Goal: Navigation & Orientation: Find specific page/section

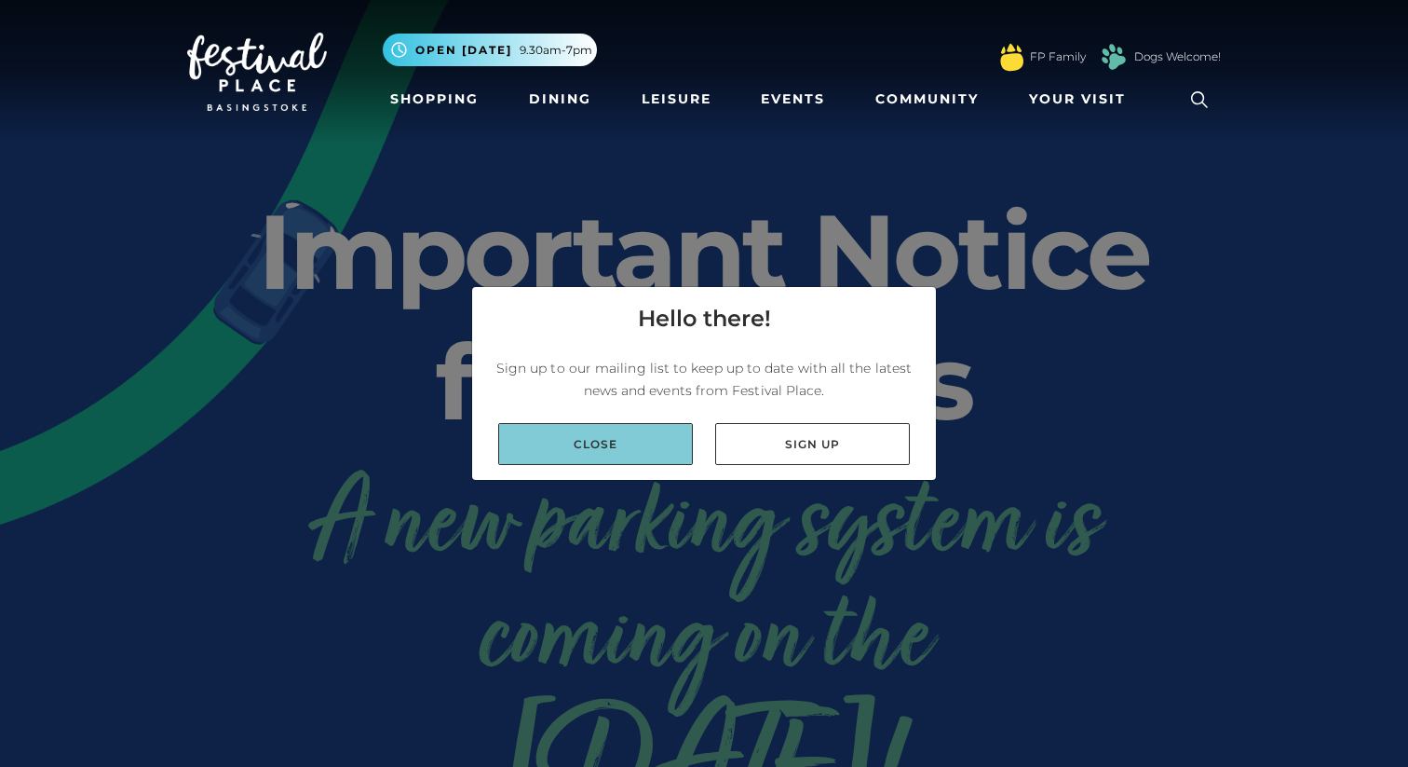
click at [623, 444] on link "Close" at bounding box center [595, 444] width 195 height 42
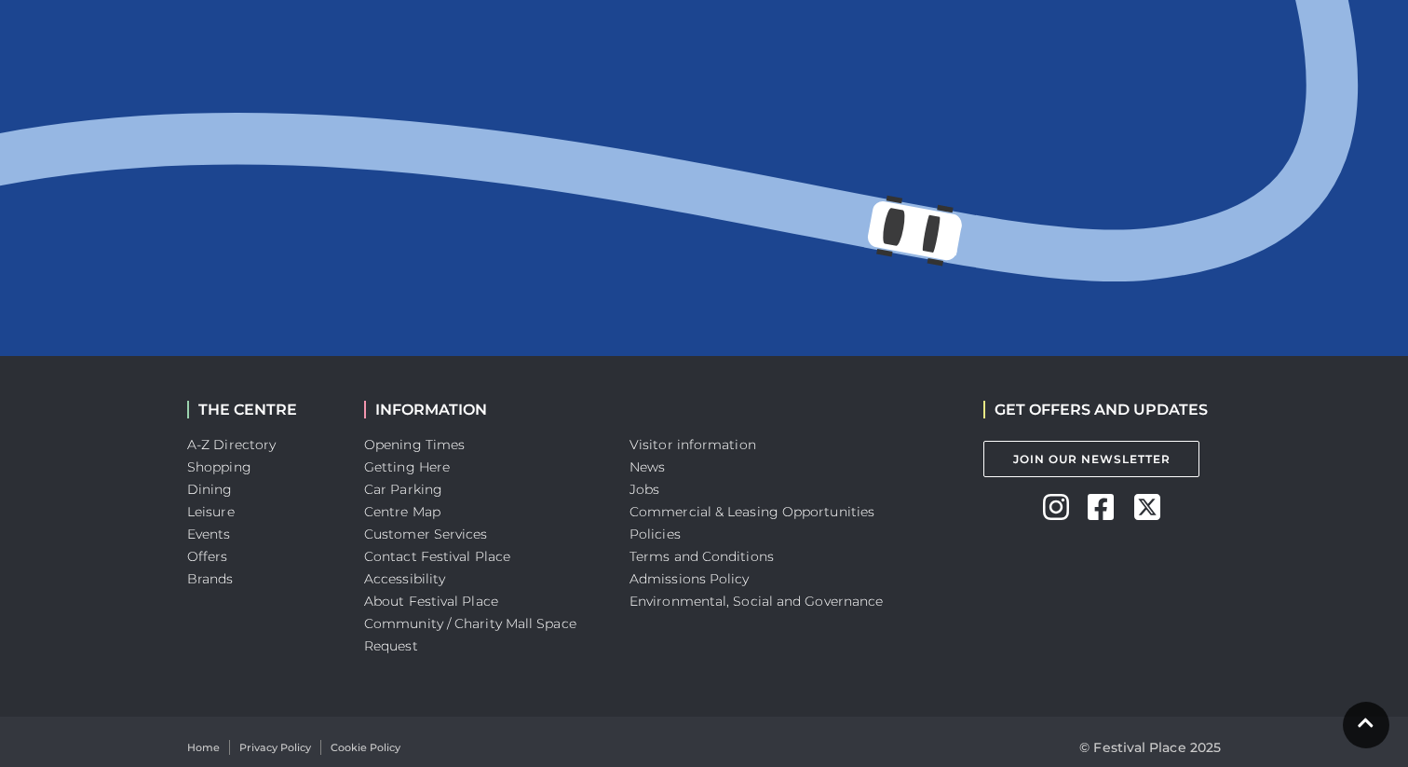
scroll to position [2043, 0]
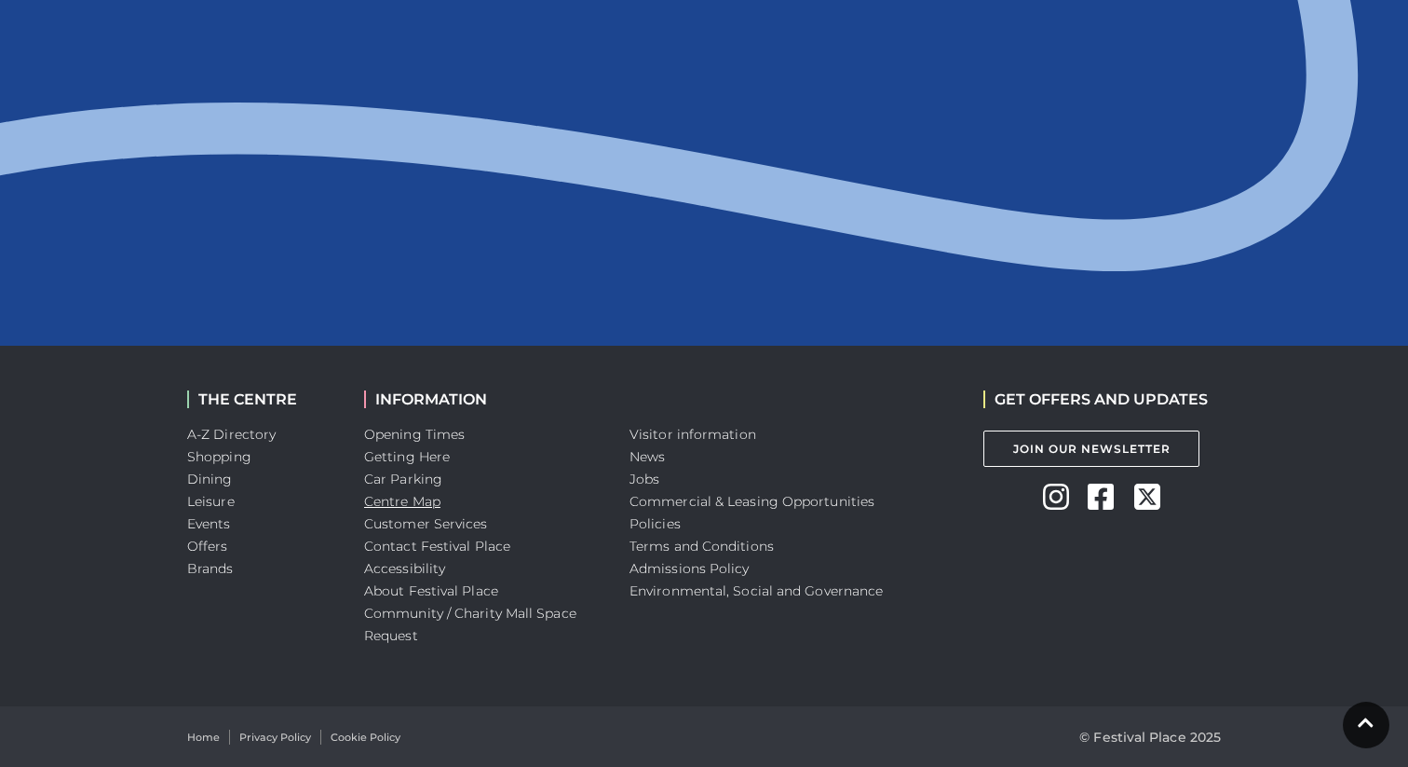
click at [426, 496] on link "Centre Map" at bounding box center [402, 501] width 76 height 17
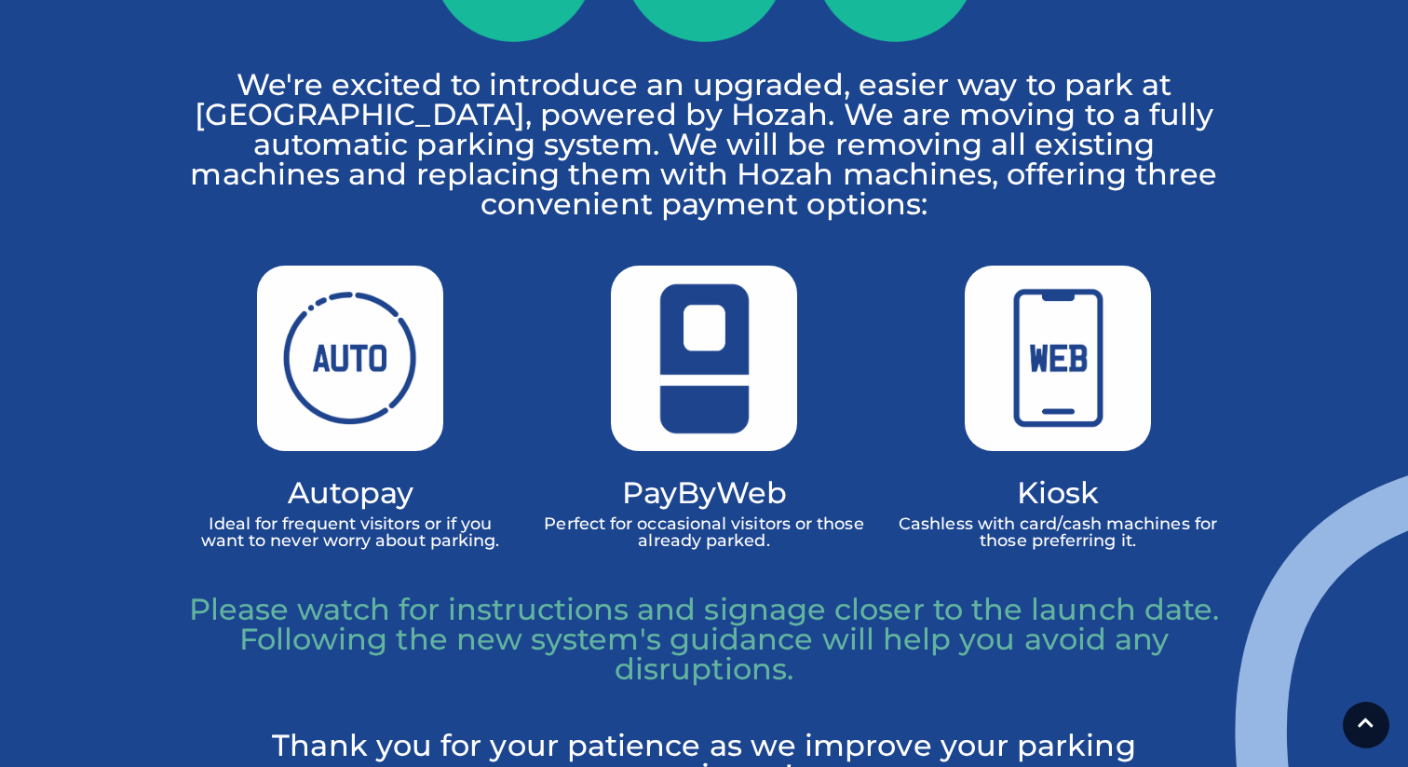
scroll to position [1002, 0]
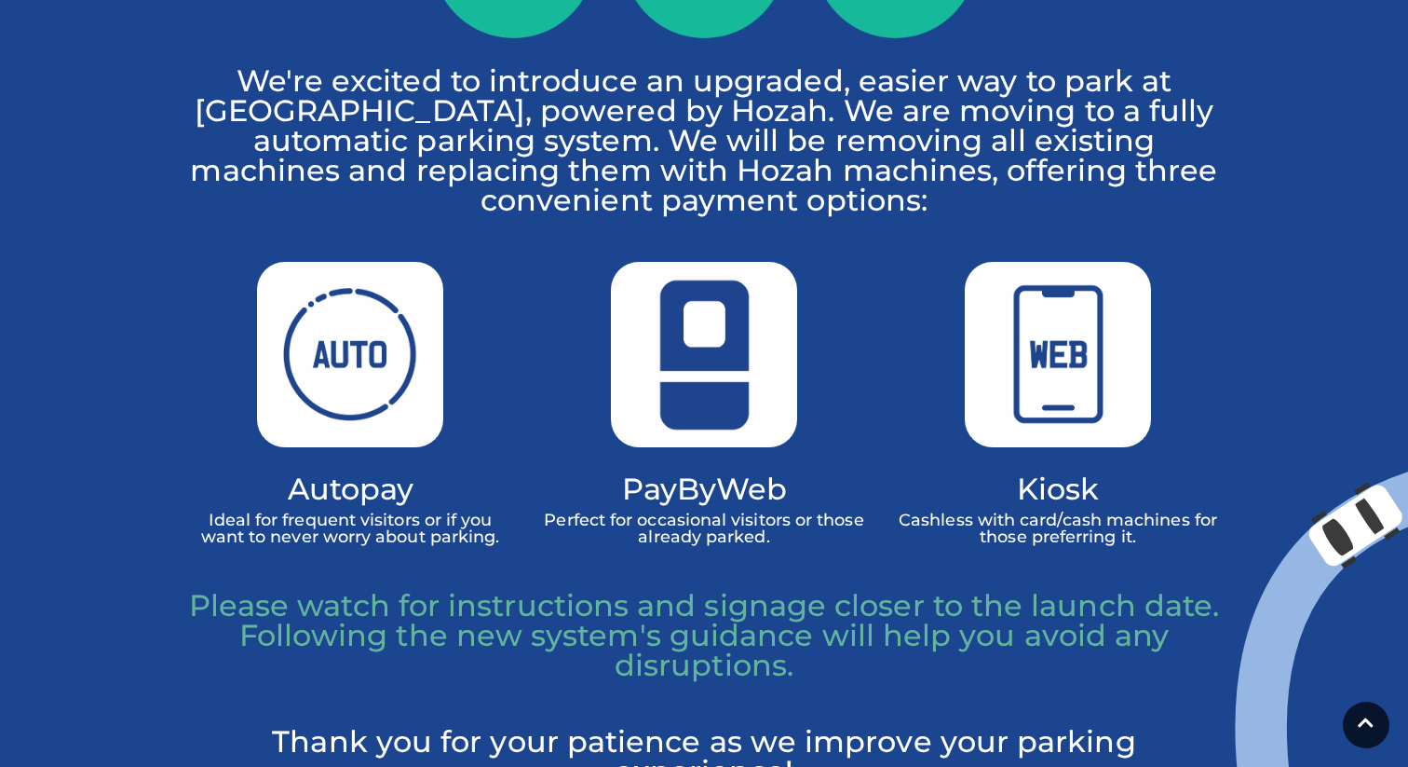
click at [677, 371] on img at bounding box center [704, 354] width 186 height 185
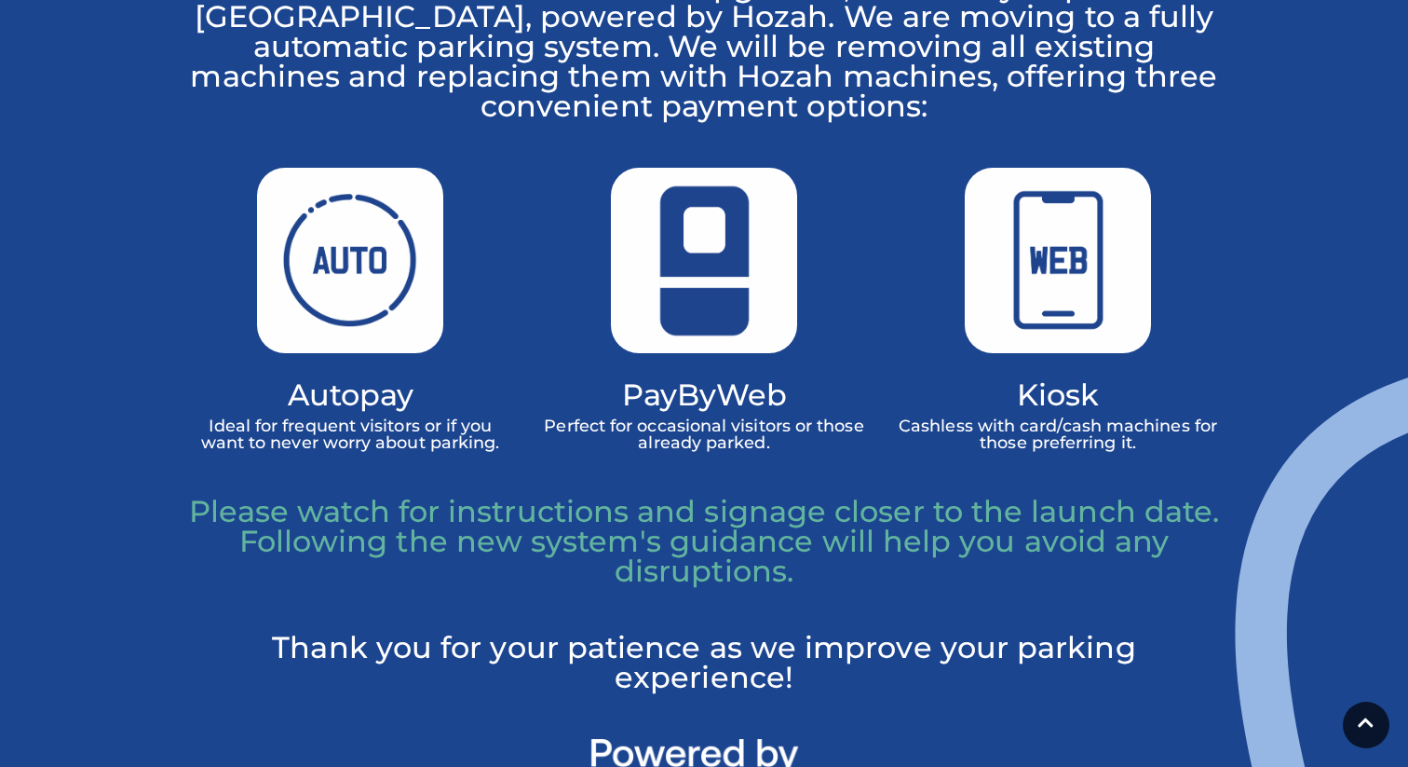
scroll to position [1097, 0]
click at [704, 567] on p "Please watch for instructions and signage closer to the launch date. Following …" at bounding box center [704, 540] width 1034 height 89
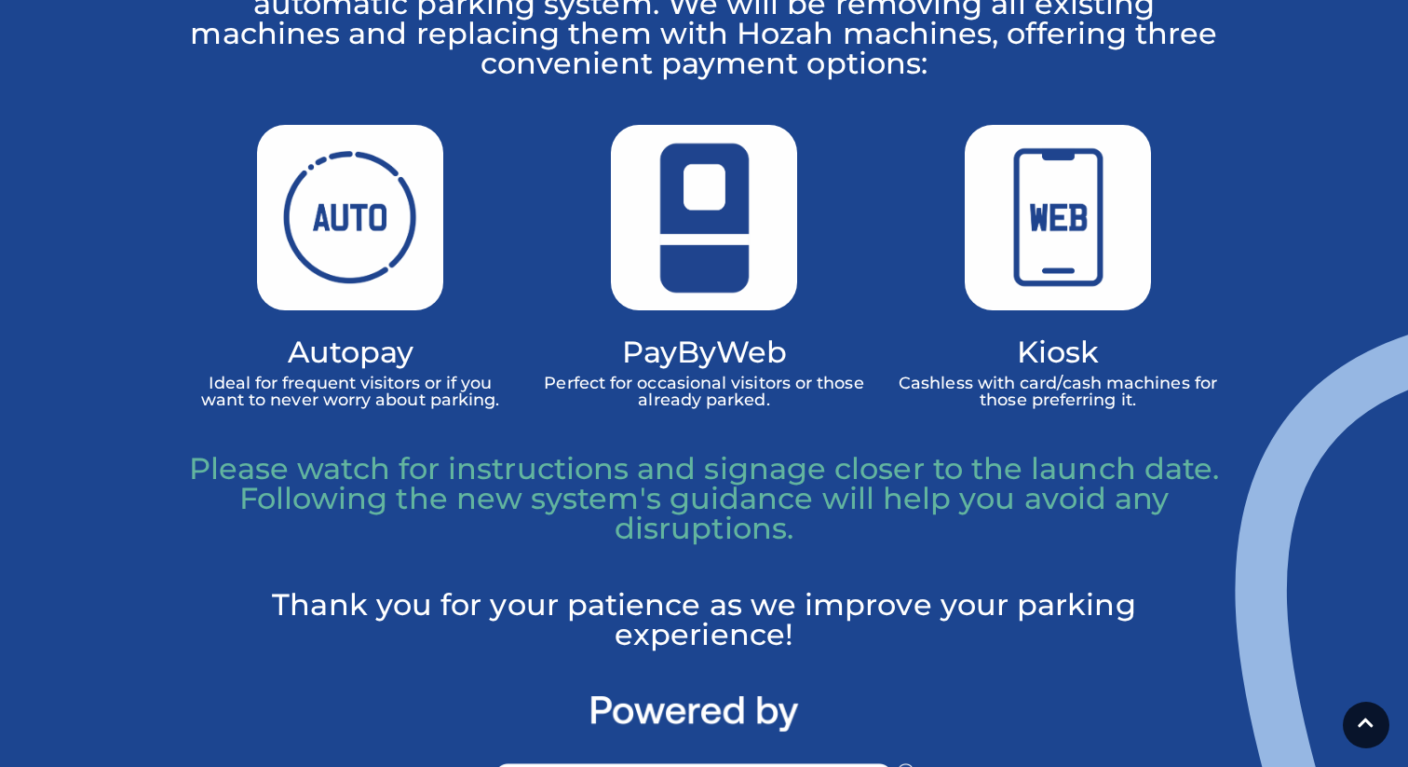
scroll to position [1140, 0]
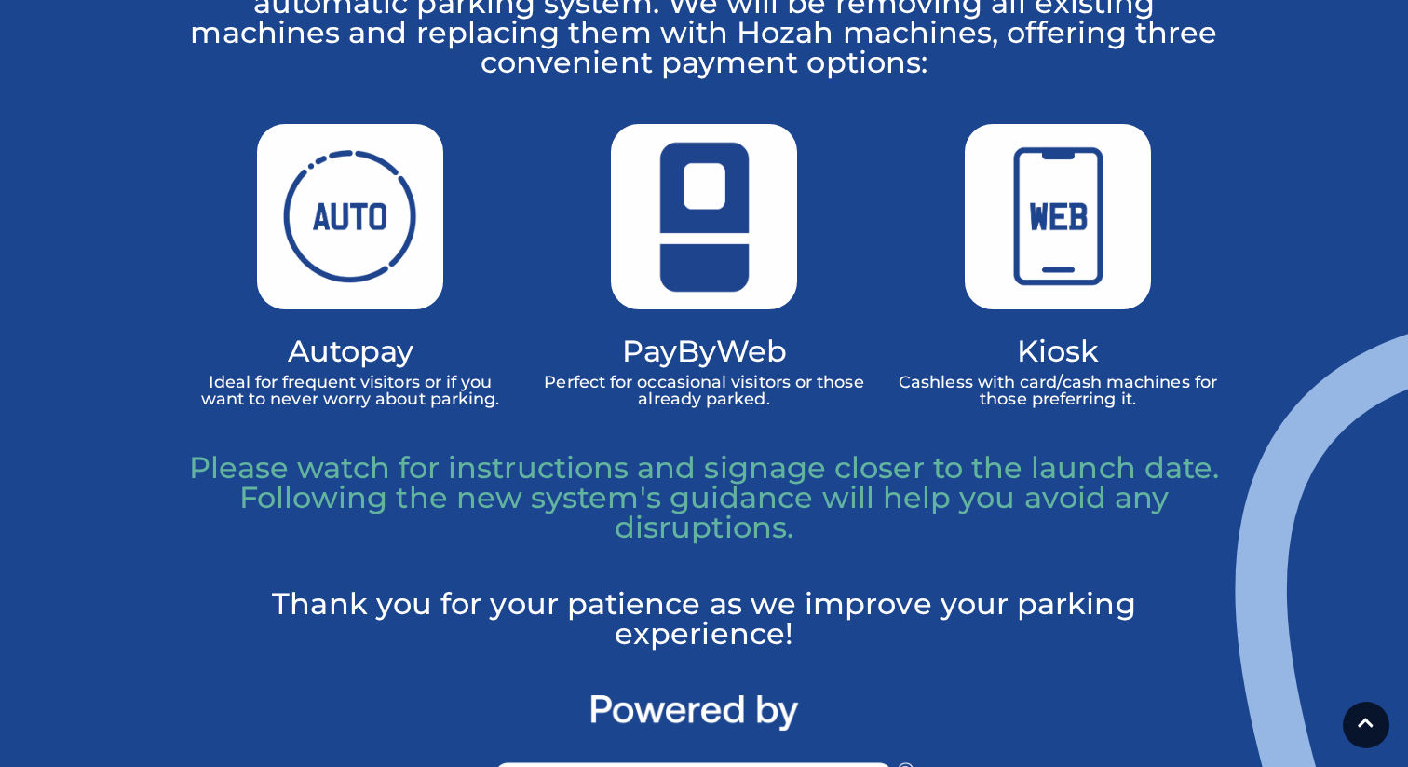
click at [1038, 315] on div "Kiosk Cashless with card/cash machines for those preferring it." at bounding box center [1058, 265] width 326 height 283
click at [1091, 220] on img at bounding box center [1058, 216] width 186 height 185
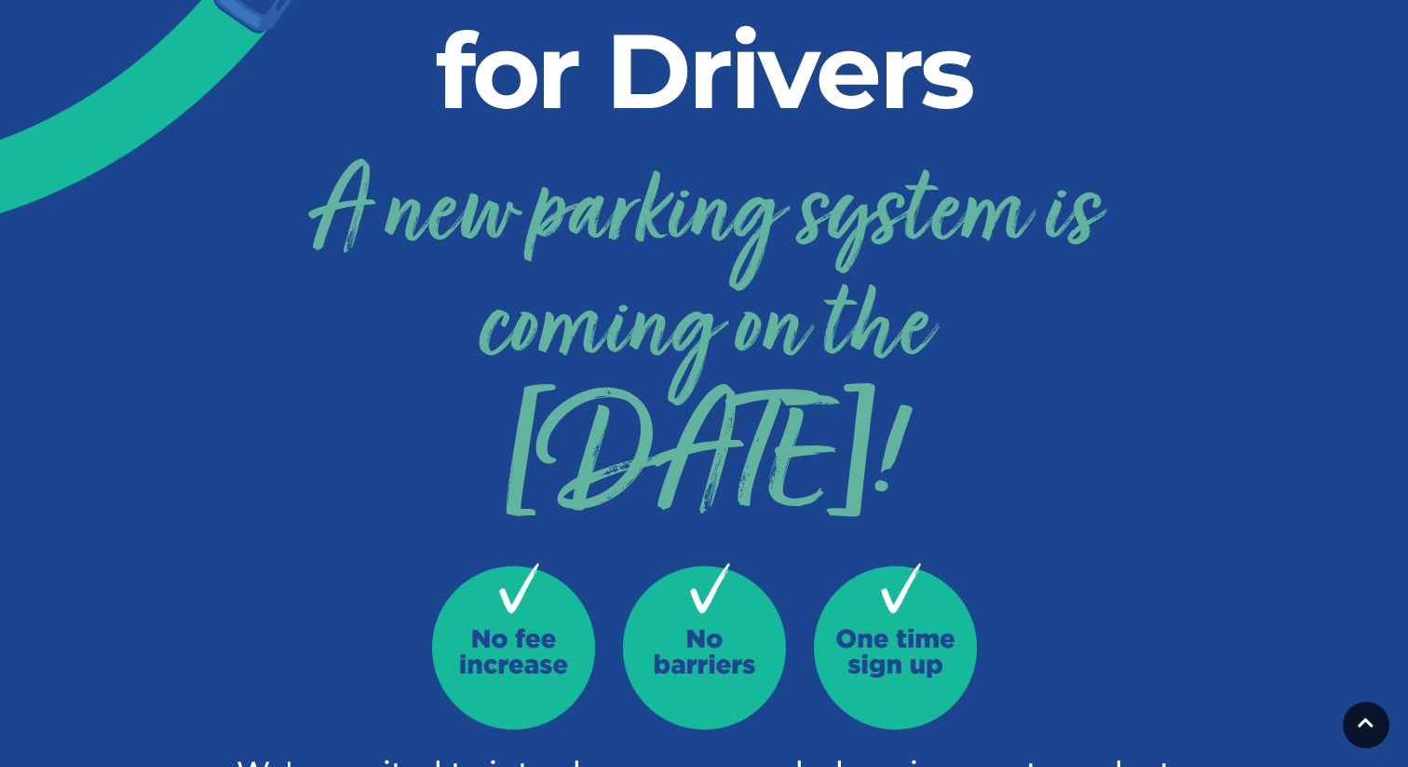
scroll to position [0, 0]
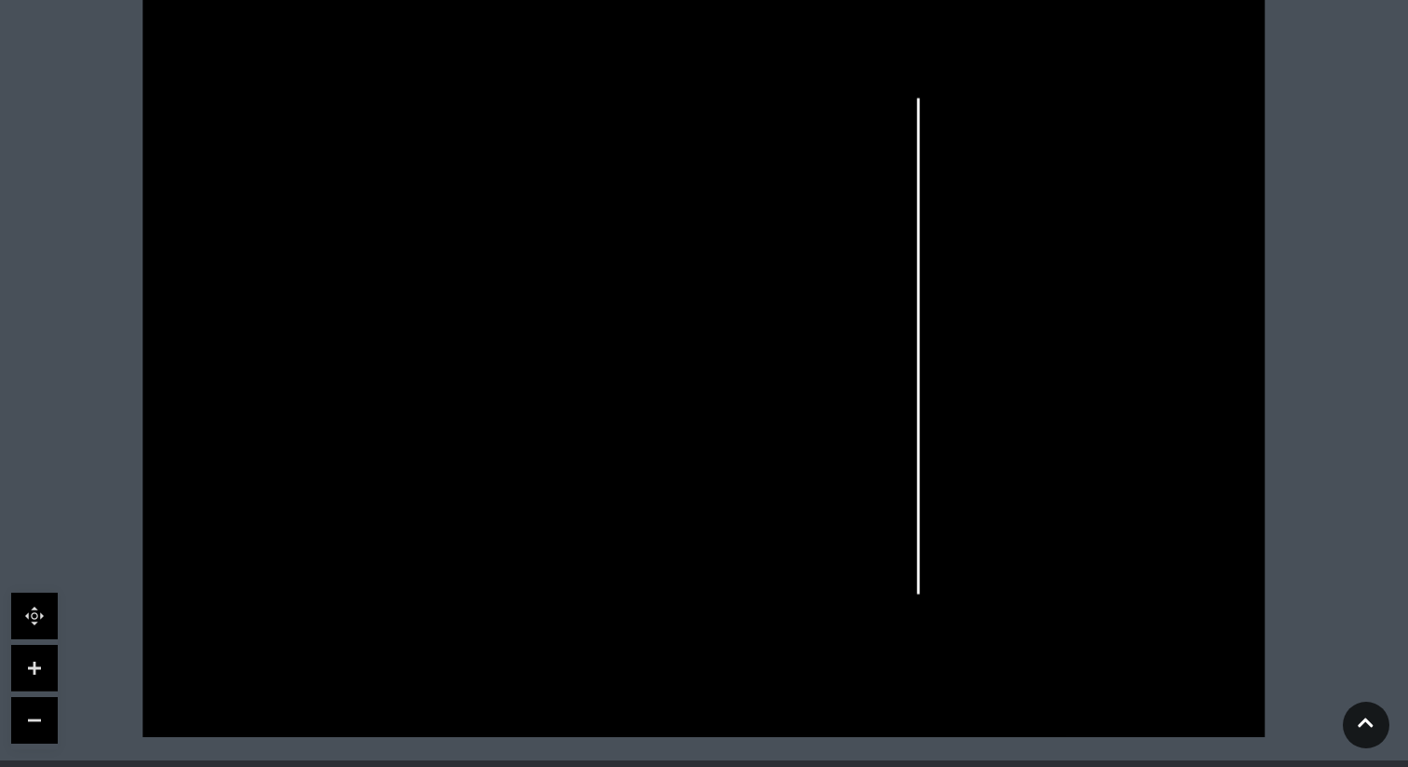
scroll to position [542, 0]
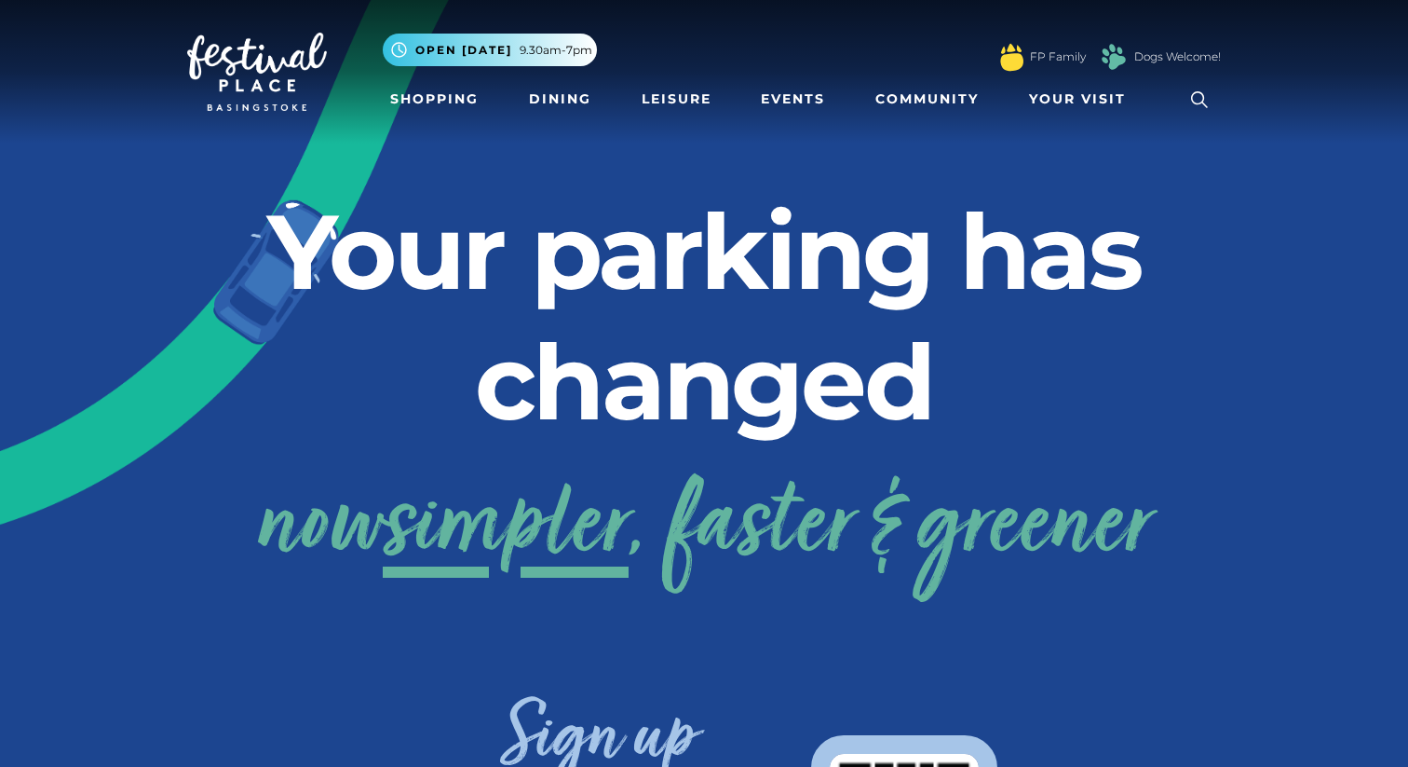
drag, startPoint x: 213, startPoint y: 190, endPoint x: 129, endPoint y: 50, distance: 163.4
click at [209, 190] on h2 "Your parking has changed" at bounding box center [704, 316] width 1034 height 261
